Goal: Check status

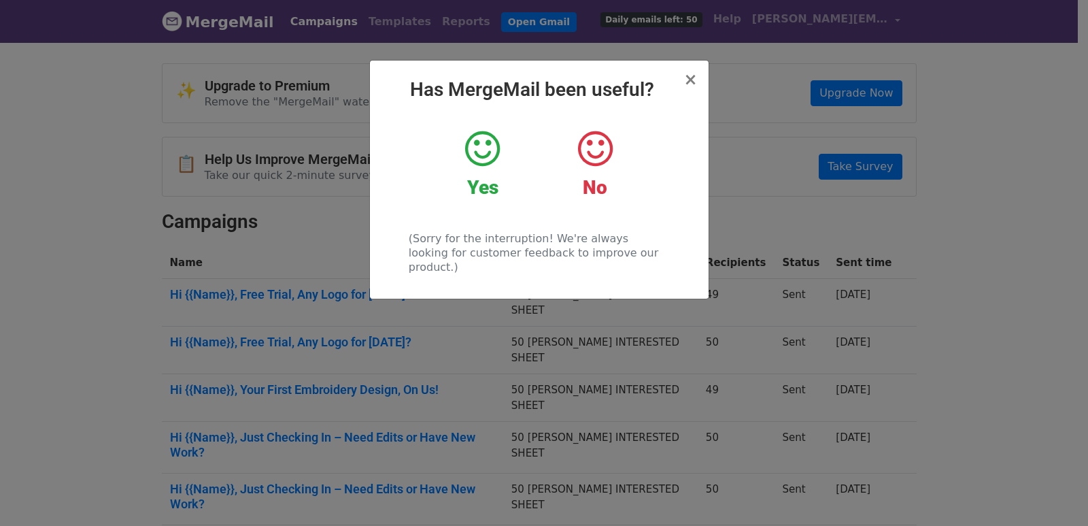
click at [311, 237] on div "× Has MergeMail been useful? Yes No (Sorry for the interruption! We're always l…" at bounding box center [544, 283] width 1088 height 485
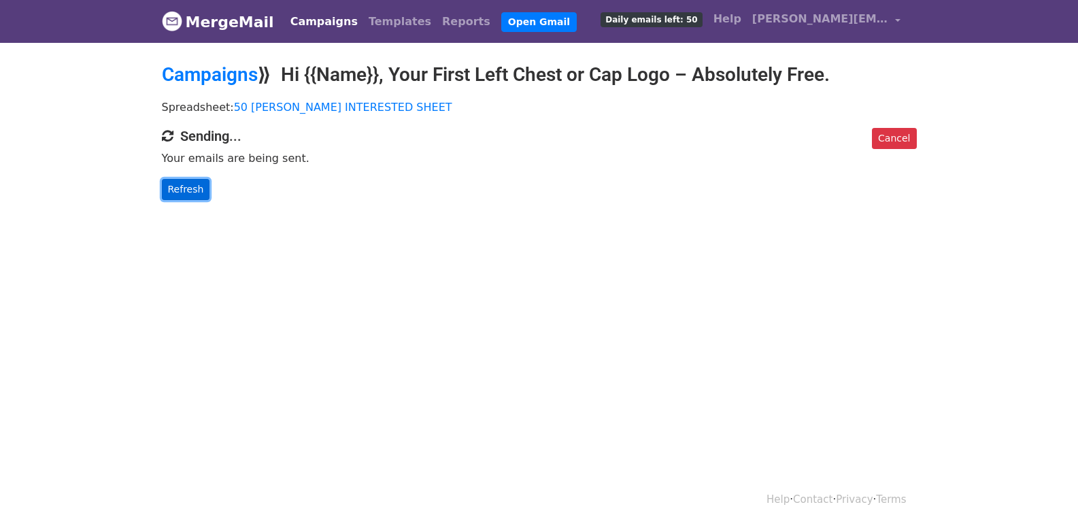
click at [186, 185] on link "Refresh" at bounding box center [186, 189] width 48 height 21
click at [187, 192] on link "Refresh" at bounding box center [186, 189] width 48 height 21
click at [175, 184] on link "Refresh" at bounding box center [186, 189] width 48 height 21
